Goal: Task Accomplishment & Management: Complete application form

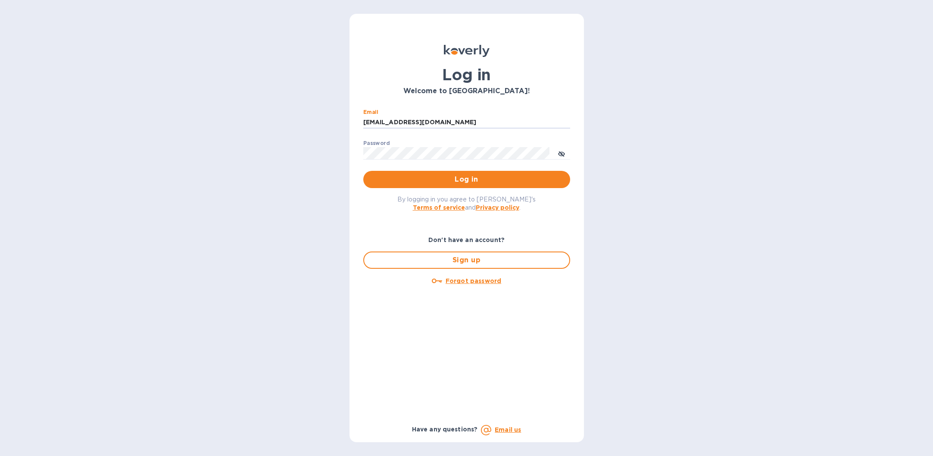
type input "[EMAIL_ADDRESS][DOMAIN_NAME]"
click at [561, 153] on icon "toggle password visibility" at bounding box center [562, 154] width 2 height 2
click at [470, 179] on span "Log in" at bounding box center [466, 179] width 193 height 10
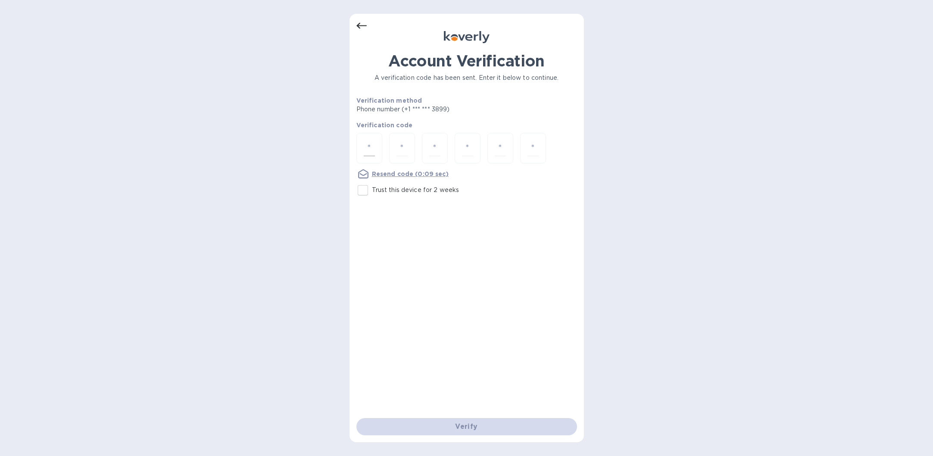
click at [376, 148] on div at bounding box center [370, 148] width 26 height 31
type input "5"
type input "8"
type input "9"
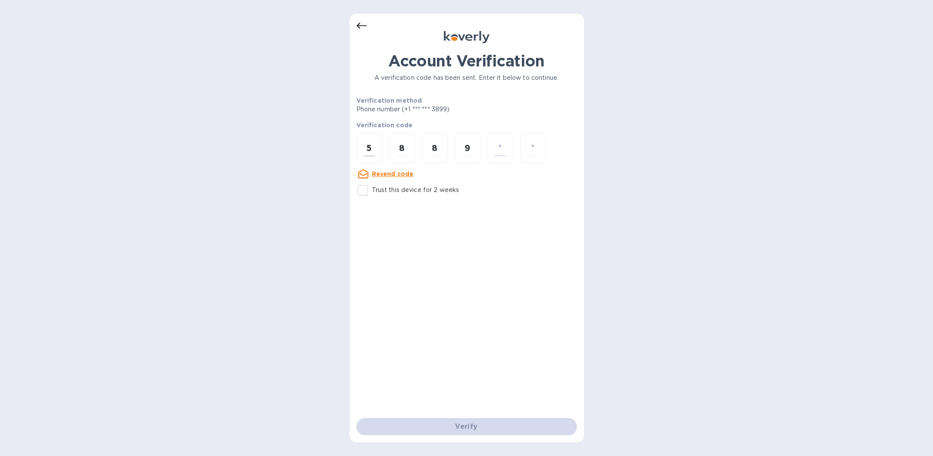
type input "2"
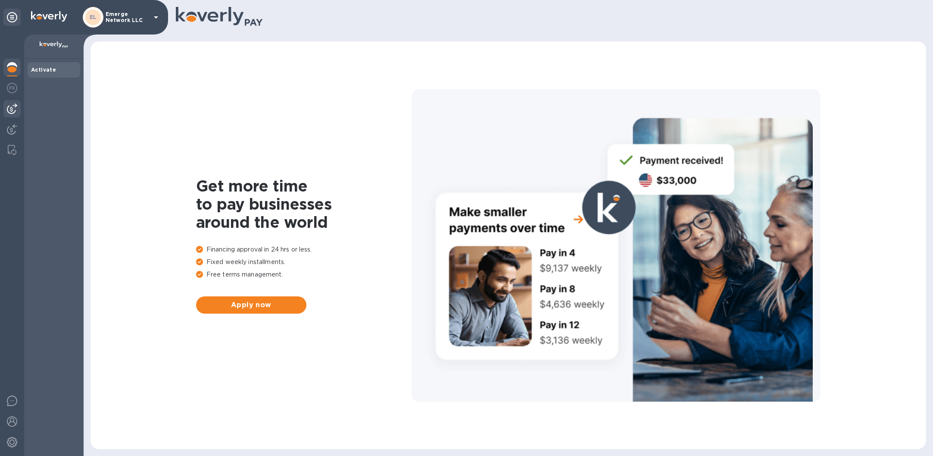
click at [13, 107] on img at bounding box center [12, 108] width 10 height 10
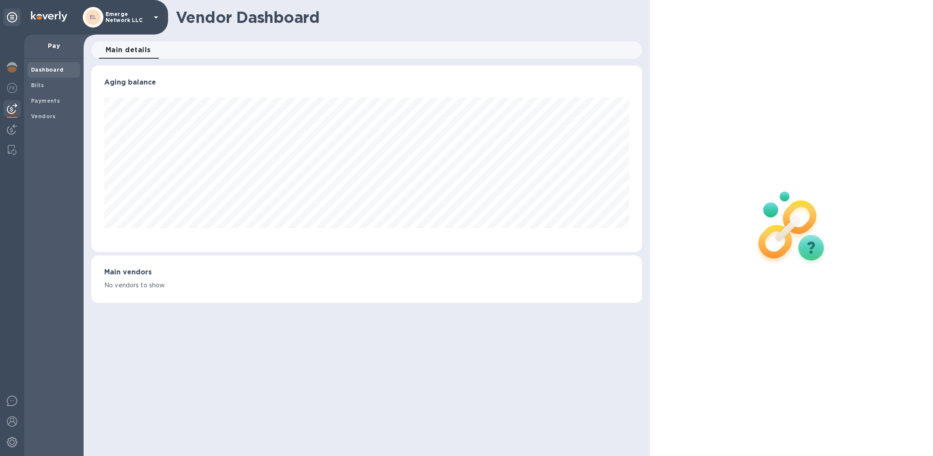
scroll to position [186, 551]
click at [41, 85] on b "Bills" at bounding box center [37, 85] width 13 height 6
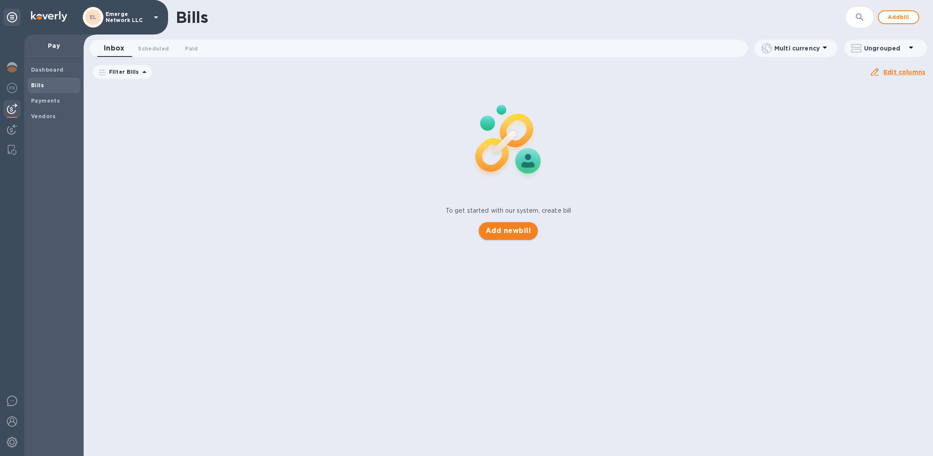
click at [521, 233] on span "Add new bill" at bounding box center [508, 231] width 45 height 10
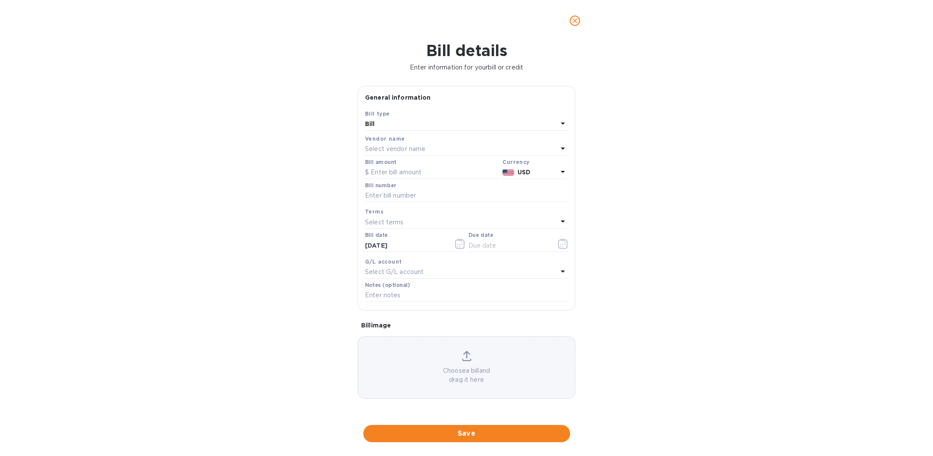
click at [420, 150] on p "Select vendor name" at bounding box center [395, 148] width 60 height 9
click at [415, 199] on p "[PERSON_NAME] LLC" at bounding box center [463, 198] width 182 height 9
click at [428, 173] on input "text" at bounding box center [432, 172] width 134 height 13
type input "45"
click at [417, 195] on input "text" at bounding box center [466, 195] width 203 height 13
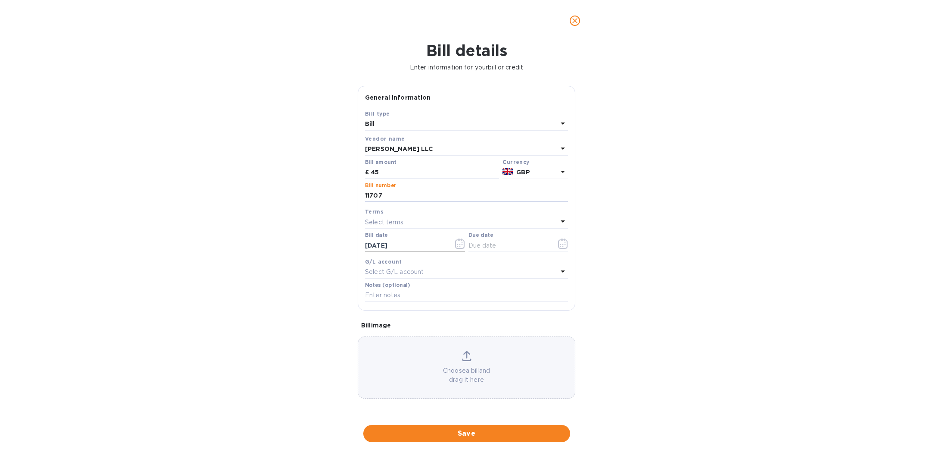
type input "11707"
click at [416, 247] on input "[DATE]" at bounding box center [405, 245] width 81 height 13
click at [459, 242] on icon "button" at bounding box center [460, 243] width 10 height 10
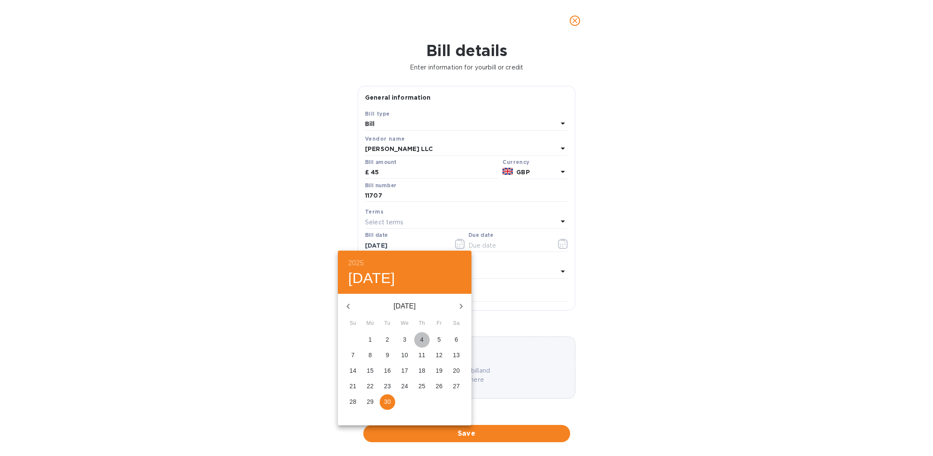
click at [422, 340] on p "4" at bounding box center [421, 339] width 3 height 9
type input "[DATE]"
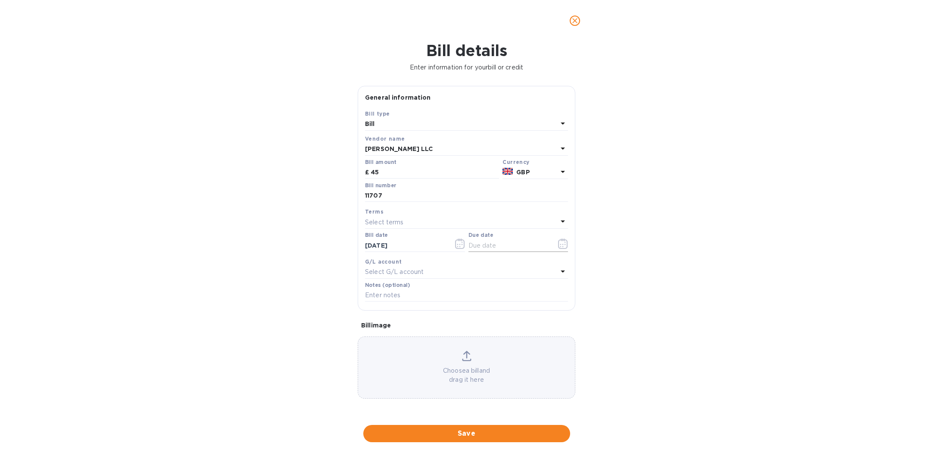
click at [561, 243] on icon "button" at bounding box center [563, 243] width 10 height 10
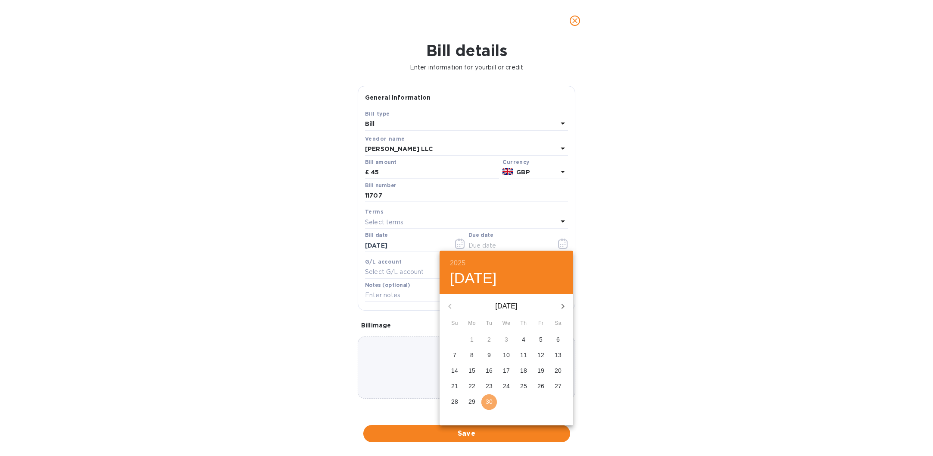
click at [491, 402] on p "30" at bounding box center [489, 401] width 7 height 9
type input "[DATE]"
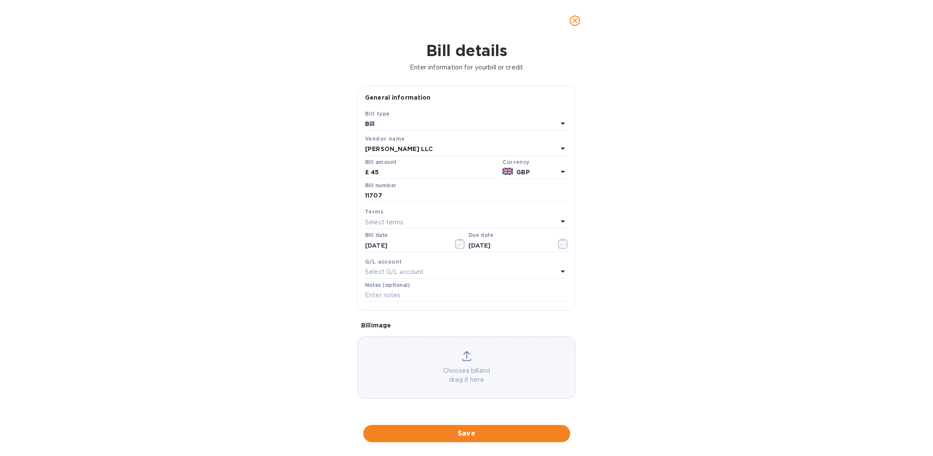
click at [467, 364] on div "Choose a bill and drag it here" at bounding box center [466, 368] width 217 height 34
click at [465, 428] on span "Save" at bounding box center [466, 433] width 193 height 10
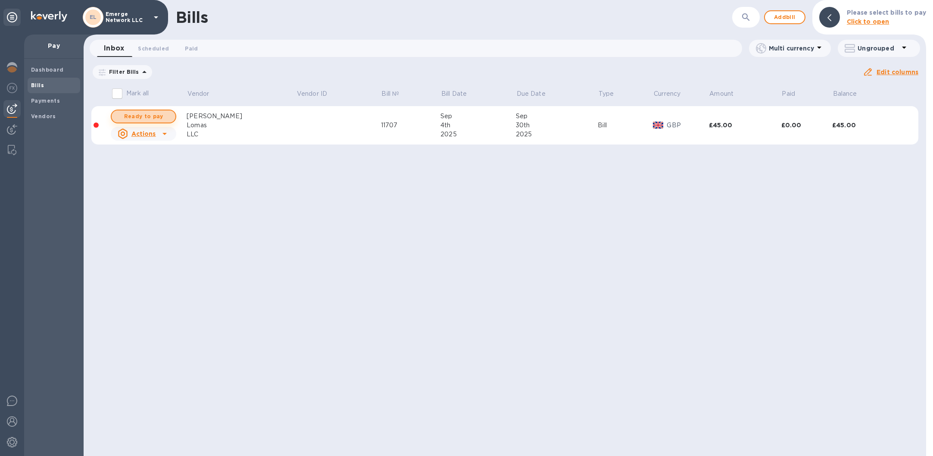
click at [159, 119] on span "Ready to pay" at bounding box center [144, 116] width 50 height 10
checkbox input "true"
